Goal: Information Seeking & Learning: Learn about a topic

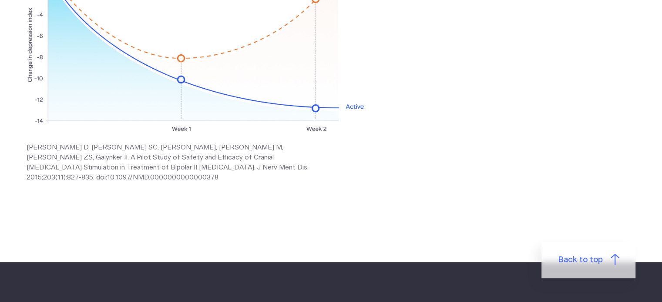
scroll to position [406, 0]
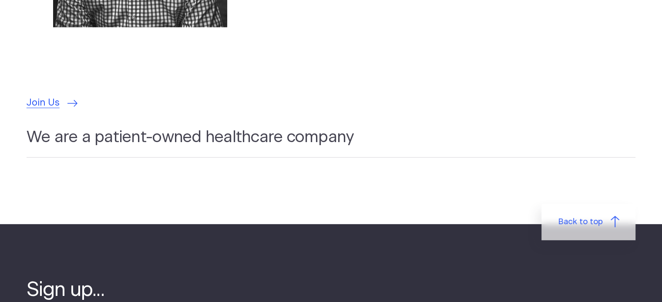
scroll to position [2549, 0]
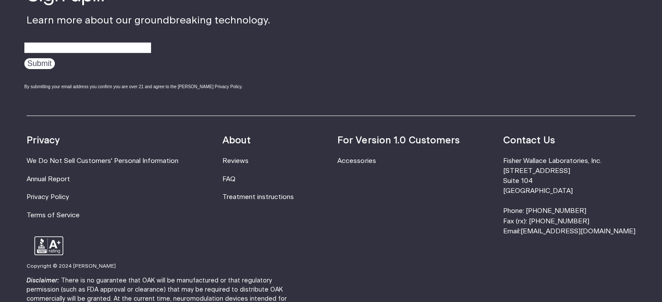
scroll to position [2845, 0]
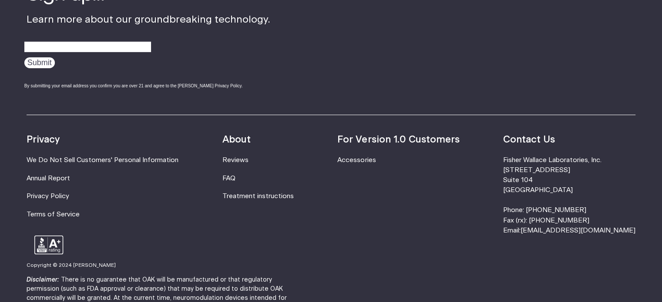
click at [310, 194] on div "Resources Accessories Privacy We Do Not Sell Customers' Personal Information An…" at bounding box center [331, 175] width 609 height 121
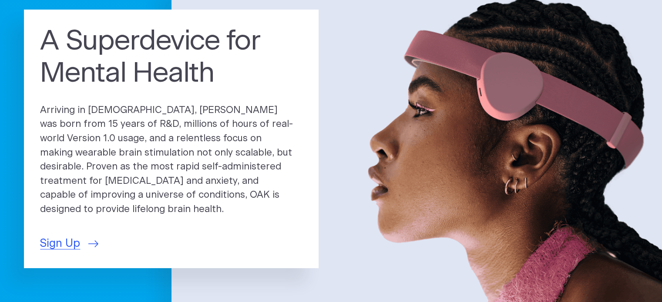
scroll to position [79, 0]
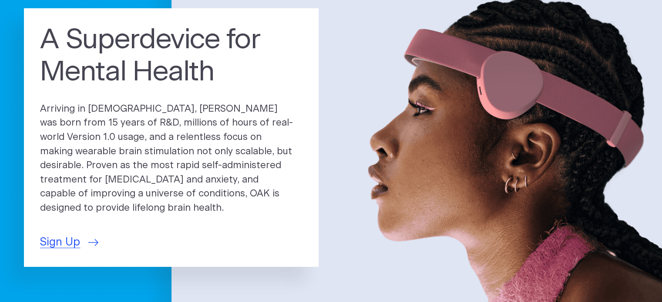
click at [140, 118] on p "Arriving in 2025, OAK was born from 15 years of R&D, millions of hours of real-…" at bounding box center [171, 159] width 262 height 114
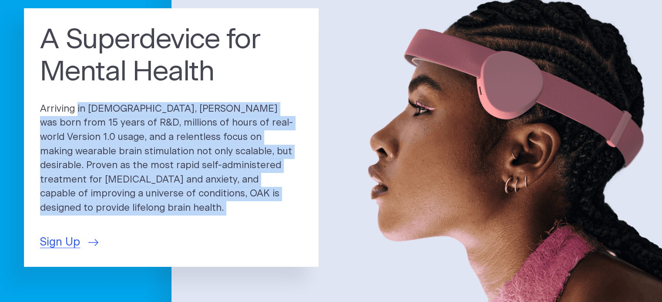
click at [140, 118] on p "Arriving in 2025, OAK was born from 15 years of R&D, millions of hours of real-…" at bounding box center [171, 159] width 262 height 114
click at [114, 137] on p "Arriving in 2025, OAK was born from 15 years of R&D, millions of hours of real-…" at bounding box center [171, 159] width 262 height 114
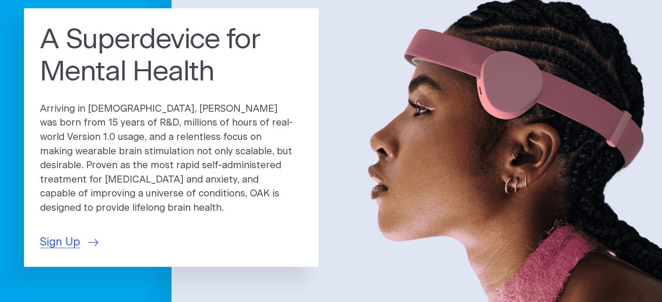
click at [191, 134] on p "Arriving in 2025, OAK was born from 15 years of R&D, millions of hours of real-…" at bounding box center [171, 159] width 262 height 114
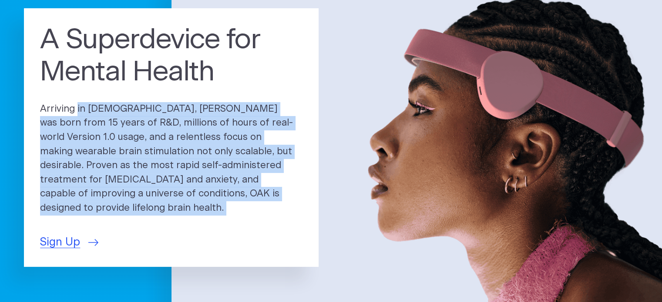
click at [191, 134] on p "Arriving in 2025, OAK was born from 15 years of R&D, millions of hours of real-…" at bounding box center [171, 159] width 262 height 114
click at [168, 150] on p "Arriving in 2025, OAK was born from 15 years of R&D, millions of hours of real-…" at bounding box center [171, 159] width 262 height 114
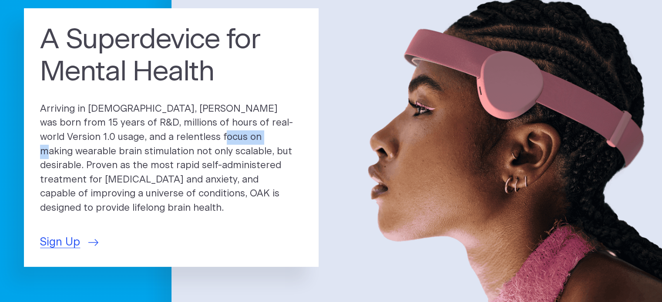
click at [168, 150] on p "Arriving in 2025, OAK was born from 15 years of R&D, millions of hours of real-…" at bounding box center [171, 159] width 262 height 114
click at [106, 144] on p "Arriving in 2025, OAK was born from 15 years of R&D, millions of hours of real-…" at bounding box center [171, 159] width 262 height 114
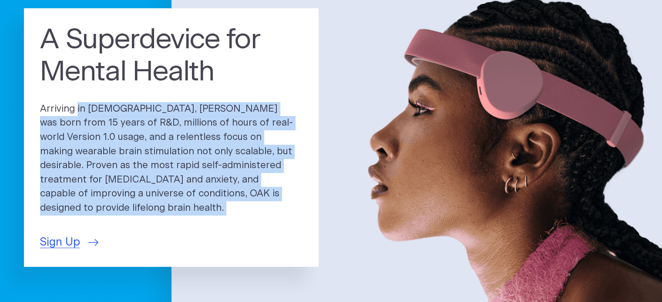
click at [106, 144] on p "Arriving in 2025, OAK was born from 15 years of R&D, millions of hours of real-…" at bounding box center [171, 159] width 262 height 114
click at [164, 164] on p "Arriving in 2025, OAK was born from 15 years of R&D, millions of hours of real-…" at bounding box center [171, 159] width 262 height 114
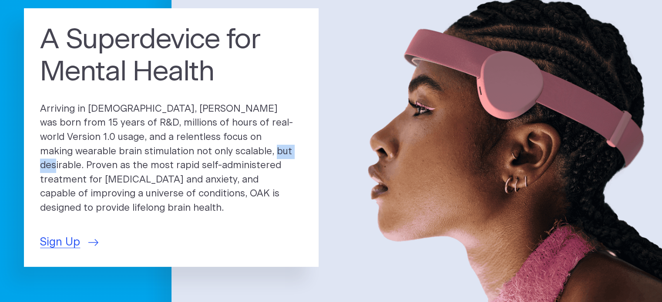
click at [164, 164] on p "Arriving in 2025, OAK was born from 15 years of R&D, millions of hours of real-…" at bounding box center [171, 159] width 262 height 114
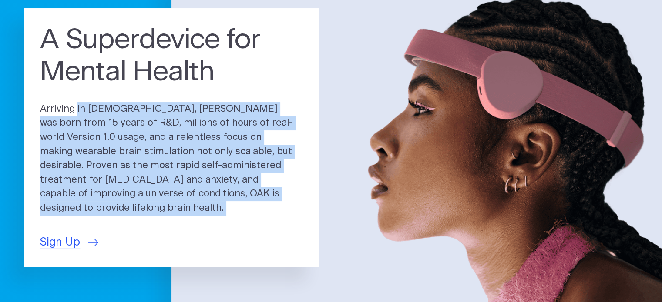
click at [164, 164] on p "Arriving in 2025, OAK was born from 15 years of R&D, millions of hours of real-…" at bounding box center [171, 159] width 262 height 114
click at [210, 181] on p "Arriving in 2025, OAK was born from 15 years of R&D, millions of hours of real-…" at bounding box center [171, 159] width 262 height 114
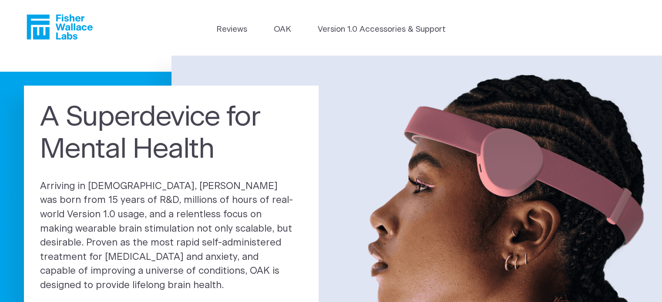
scroll to position [0, 0]
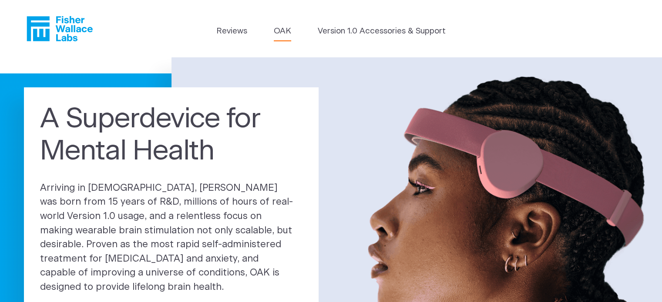
click at [284, 32] on link "OAK" at bounding box center [282, 31] width 17 height 12
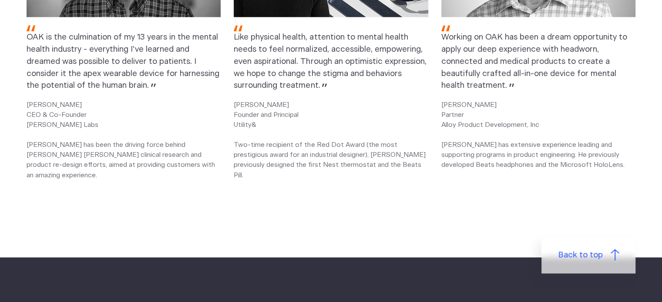
scroll to position [1205, 0]
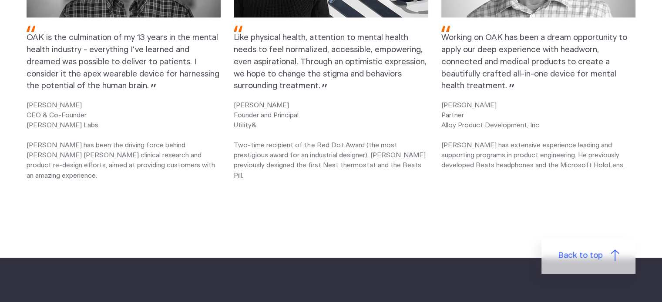
click at [229, 209] on section "The Team Behind OAK OAK is the culmination of my 13 years in the mental health …" at bounding box center [331, 32] width 662 height 452
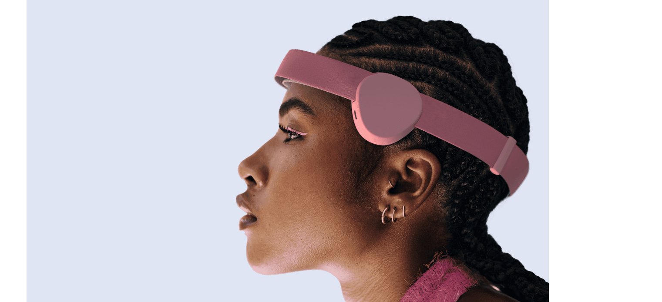
scroll to position [0, 0]
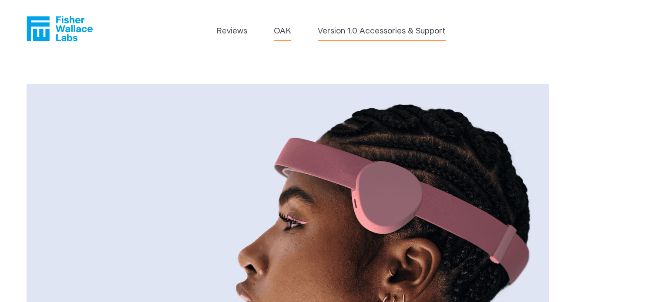
click at [364, 32] on link "Version 1.0 Accessories & Support" at bounding box center [382, 31] width 128 height 12
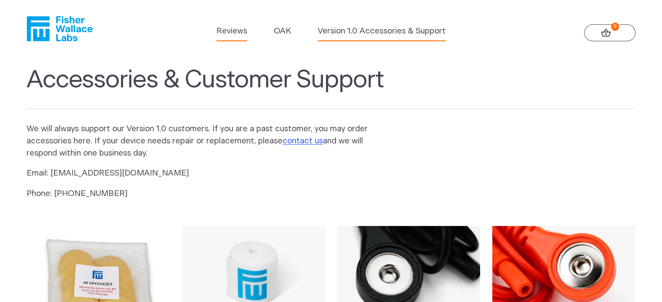
click at [233, 27] on link "Reviews" at bounding box center [231, 31] width 31 height 12
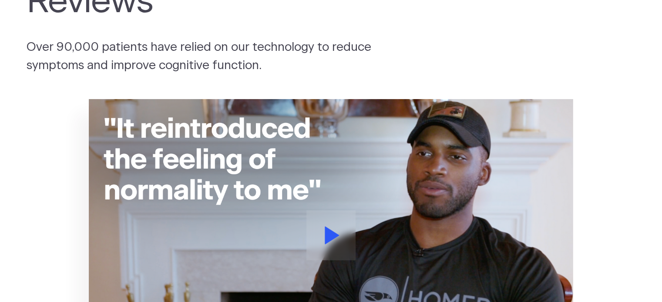
scroll to position [84, 0]
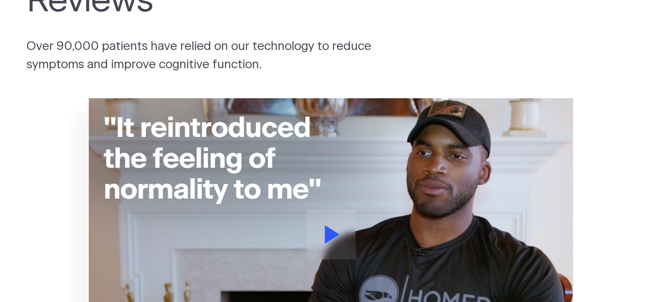
drag, startPoint x: 96, startPoint y: 161, endPoint x: 47, endPoint y: 170, distance: 50.5
click at [47, 170] on section "How a patient who suffered from stress and sleeplessness all his life found rel…" at bounding box center [331, 254] width 662 height 345
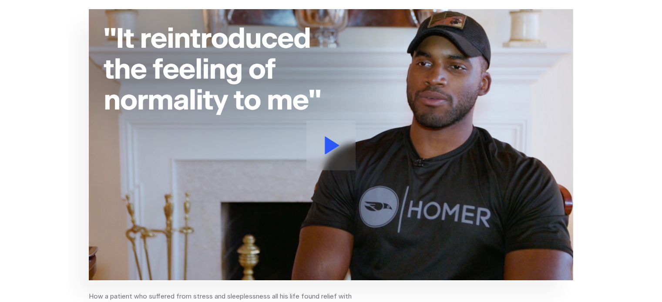
scroll to position [170, 0]
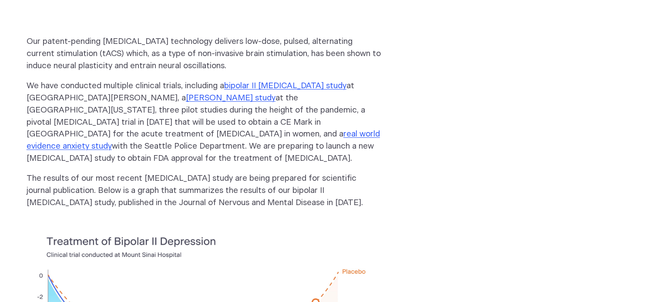
scroll to position [104, 0]
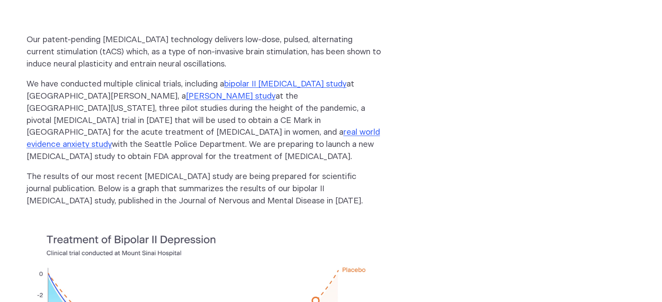
click at [153, 186] on p "The results of our most recent [MEDICAL_DATA] study are being prepared for scie…" at bounding box center [204, 189] width 355 height 37
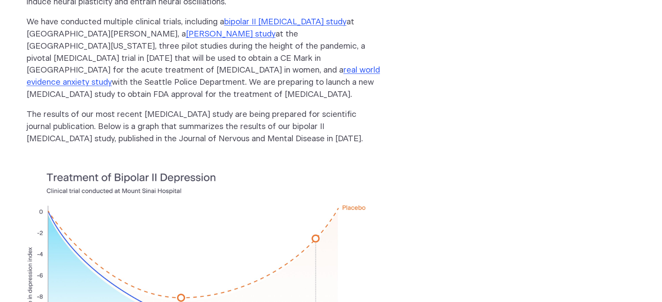
scroll to position [0, 0]
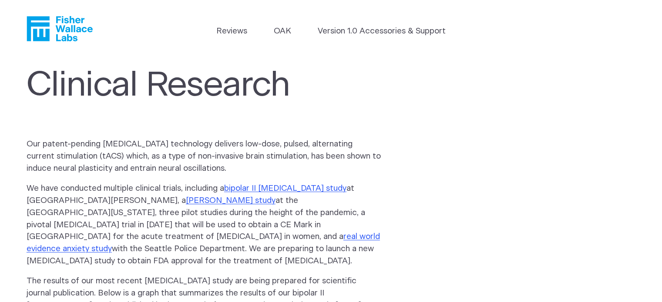
click at [103, 147] on p "Our patent-pending [MEDICAL_DATA] technology delivers low-dose, pulsed, alterna…" at bounding box center [204, 156] width 355 height 37
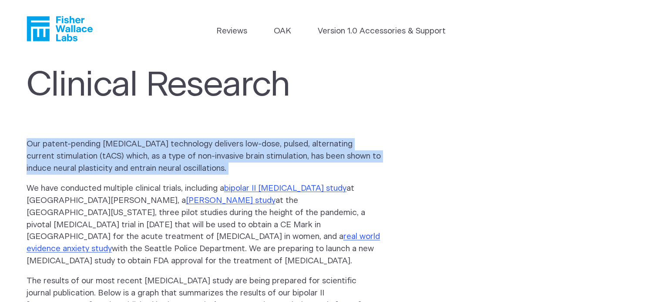
click at [103, 147] on p "Our patent-pending [MEDICAL_DATA] technology delivers low-dose, pulsed, alterna…" at bounding box center [204, 156] width 355 height 37
click at [182, 145] on p "Our patent-pending [MEDICAL_DATA] technology delivers low-dose, pulsed, alterna…" at bounding box center [204, 156] width 355 height 37
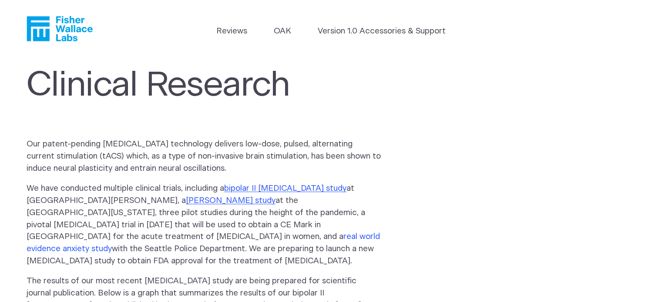
click at [59, 238] on link "real world evidence anxiety study" at bounding box center [203, 243] width 353 height 20
